Goal: Find specific page/section: Find specific page/section

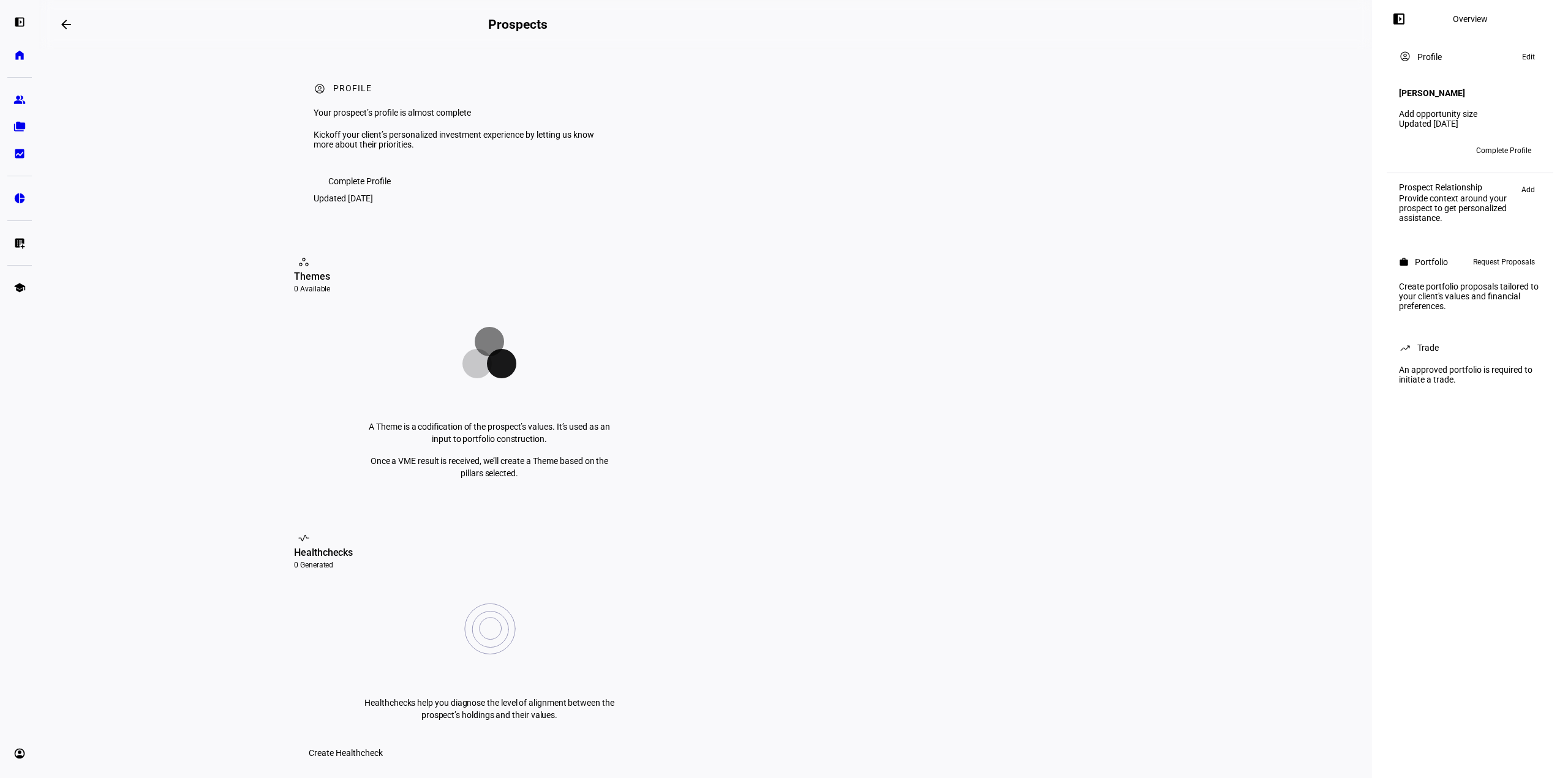
drag, startPoint x: 1567, startPoint y: 61, endPoint x: 1539, endPoint y: -45, distance: 109.6
click at [1535, 579] on div "left_panel_open Overview account_circle Profile Edit Emily Scott Add opportunit…" at bounding box center [1470, 389] width 196 height 778
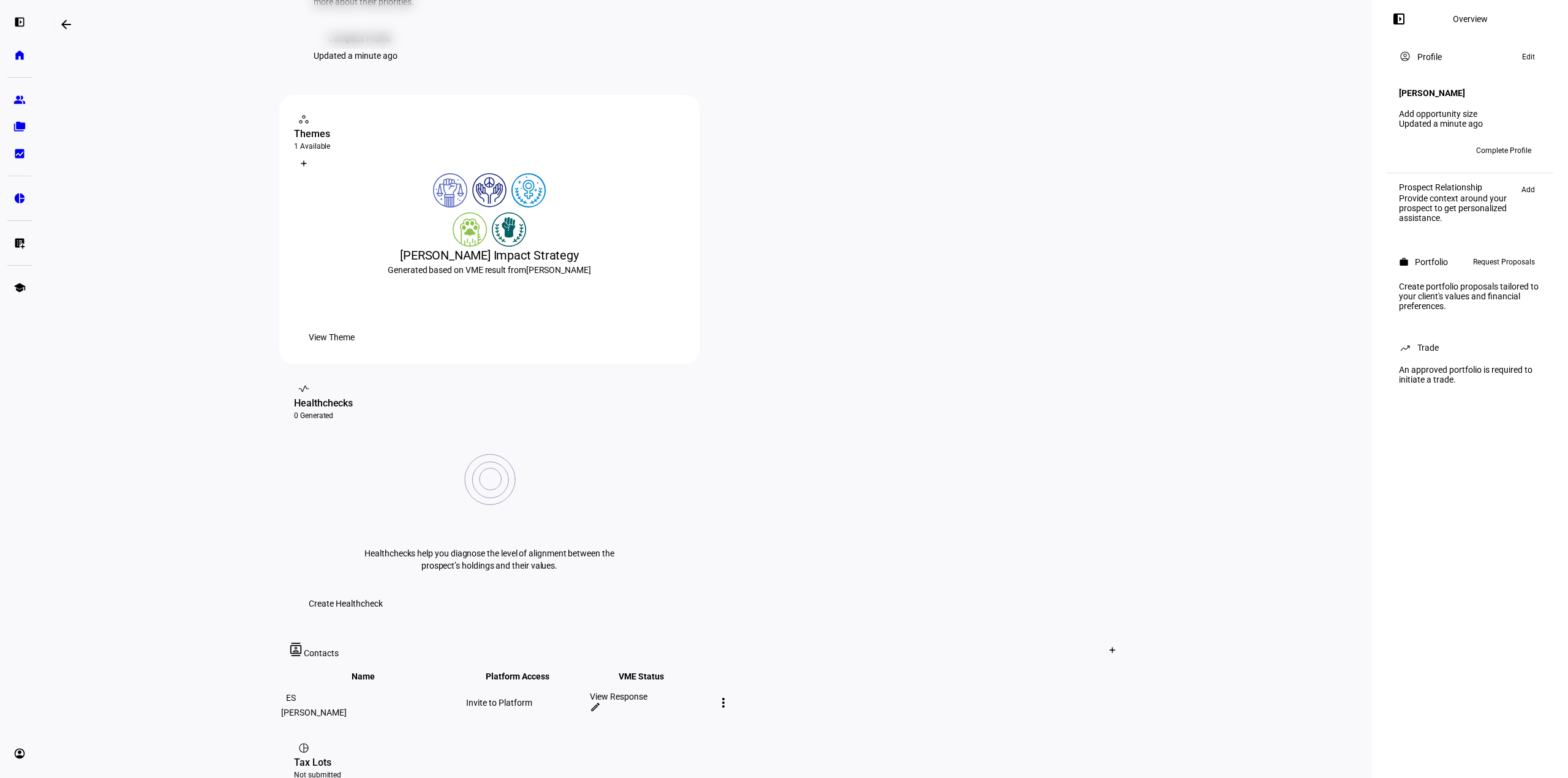
scroll to position [122, 0]
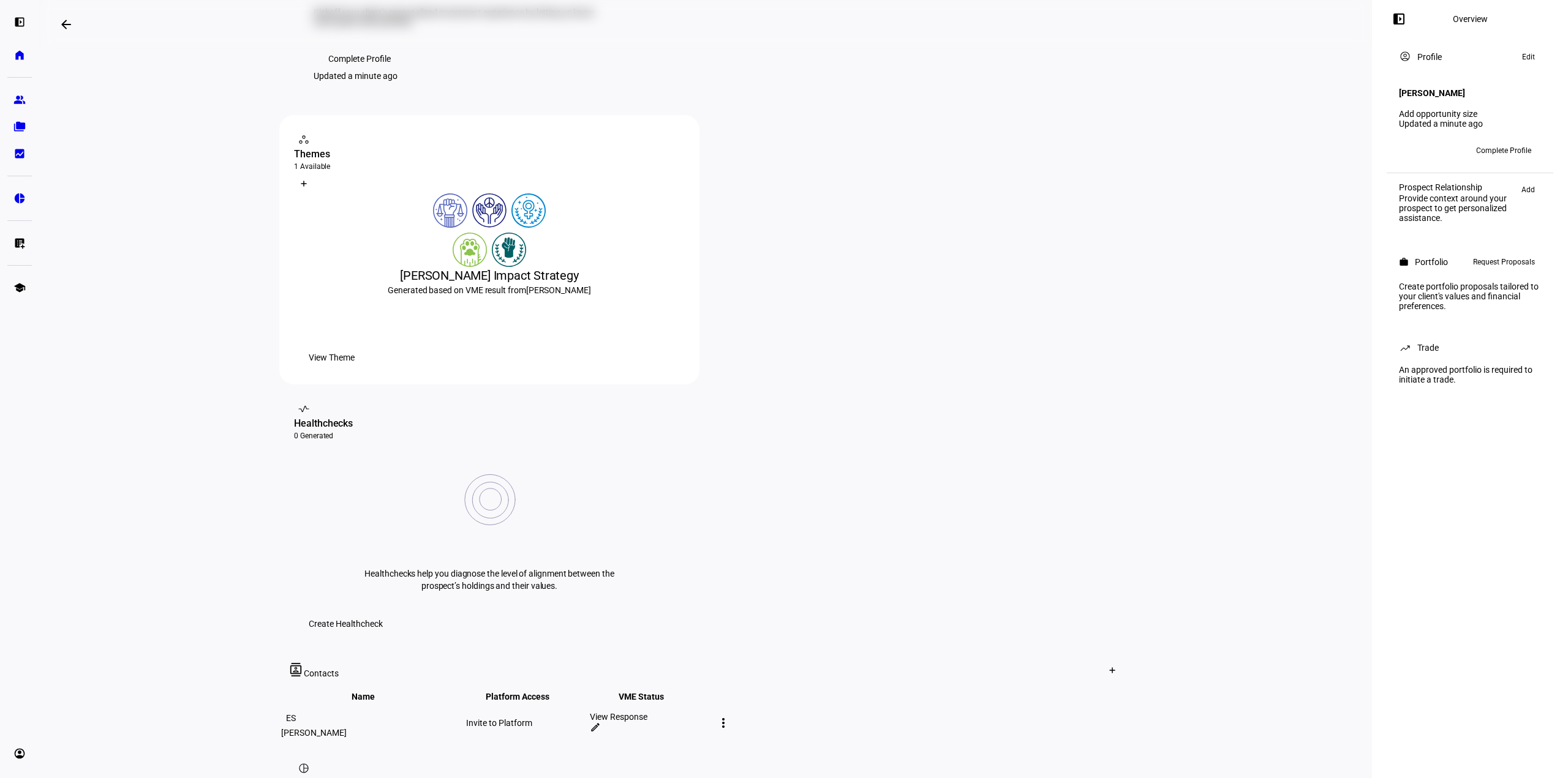
click at [355, 370] on span "View Theme" at bounding box center [331, 357] width 46 height 24
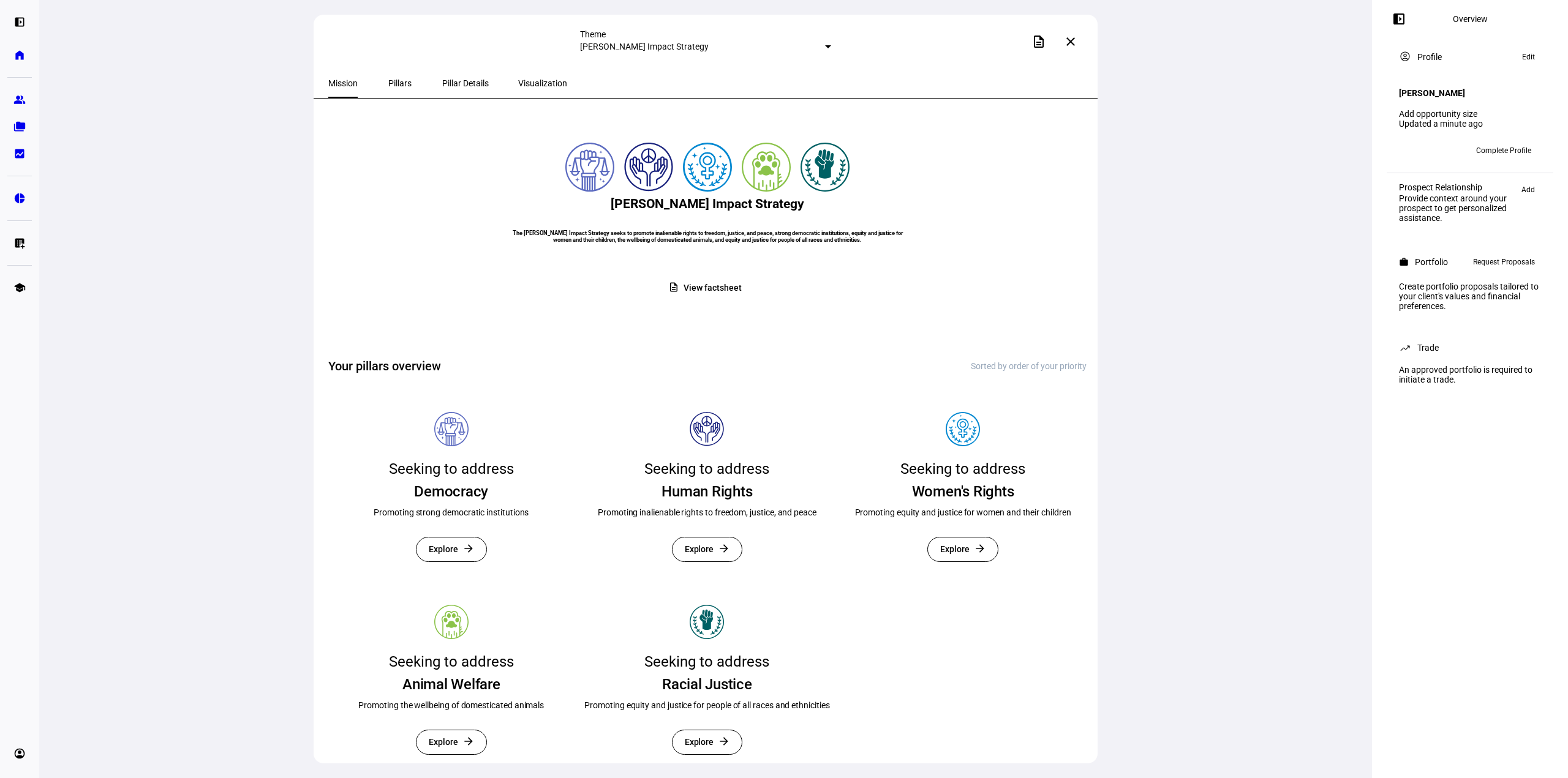
click at [1212, 505] on div "Theme [PERSON_NAME] Impact Strategy description close Mission Pillars Pillar De…" at bounding box center [706, 389] width 1333 height 778
